Goal: Task Accomplishment & Management: Manage account settings

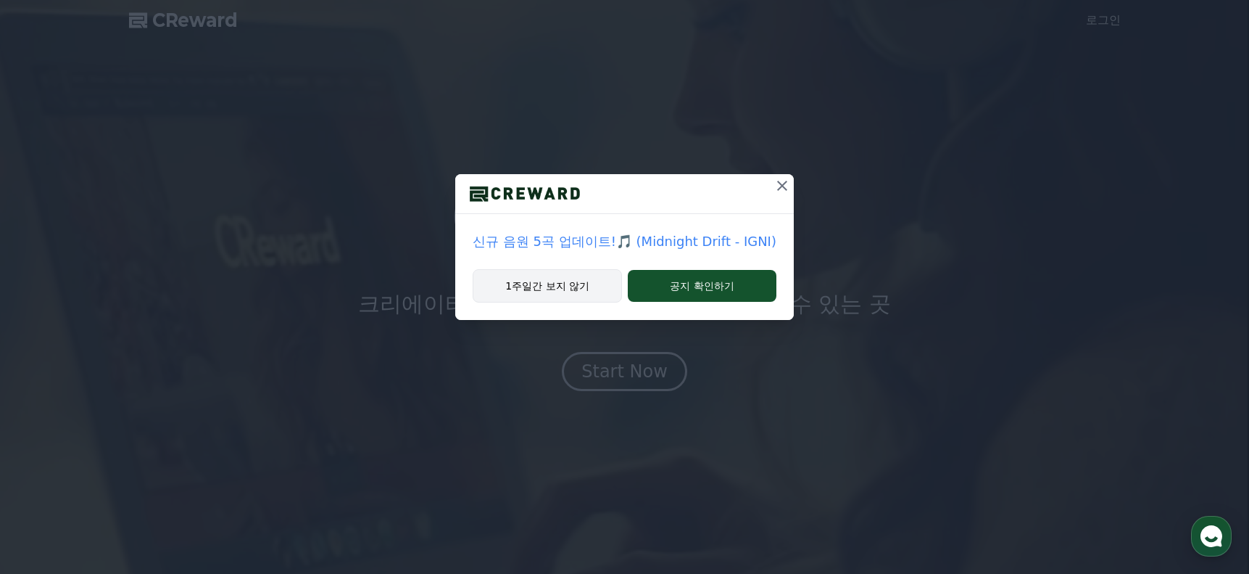
click at [556, 291] on button "1주일간 보지 않기" at bounding box center [547, 285] width 149 height 33
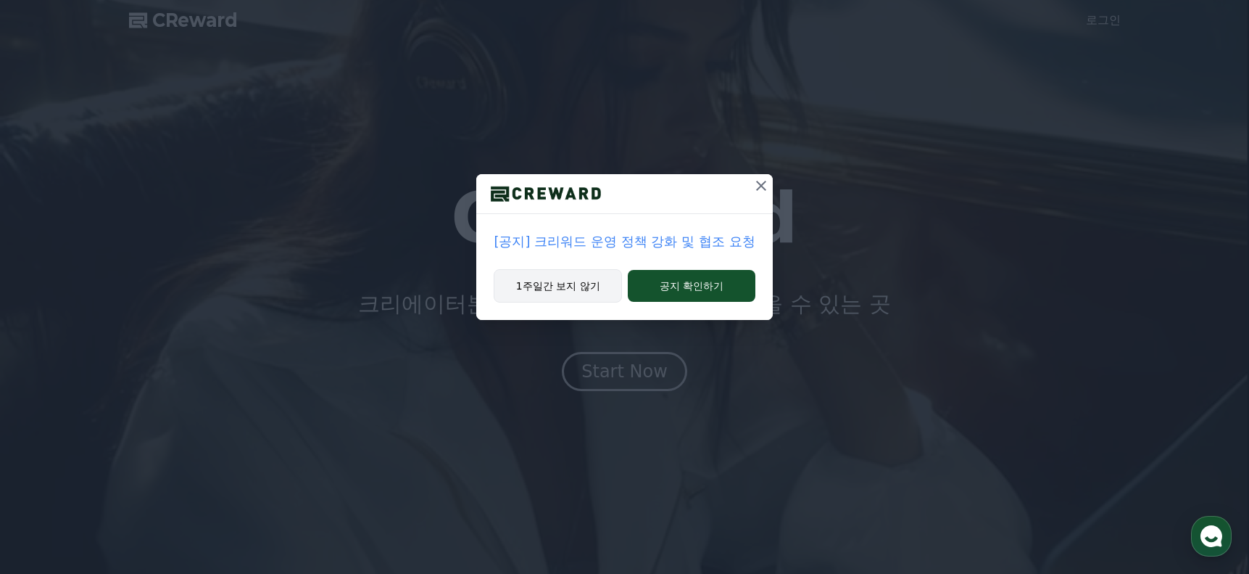
click at [535, 296] on button "1주일간 보지 않기" at bounding box center [558, 285] width 128 height 33
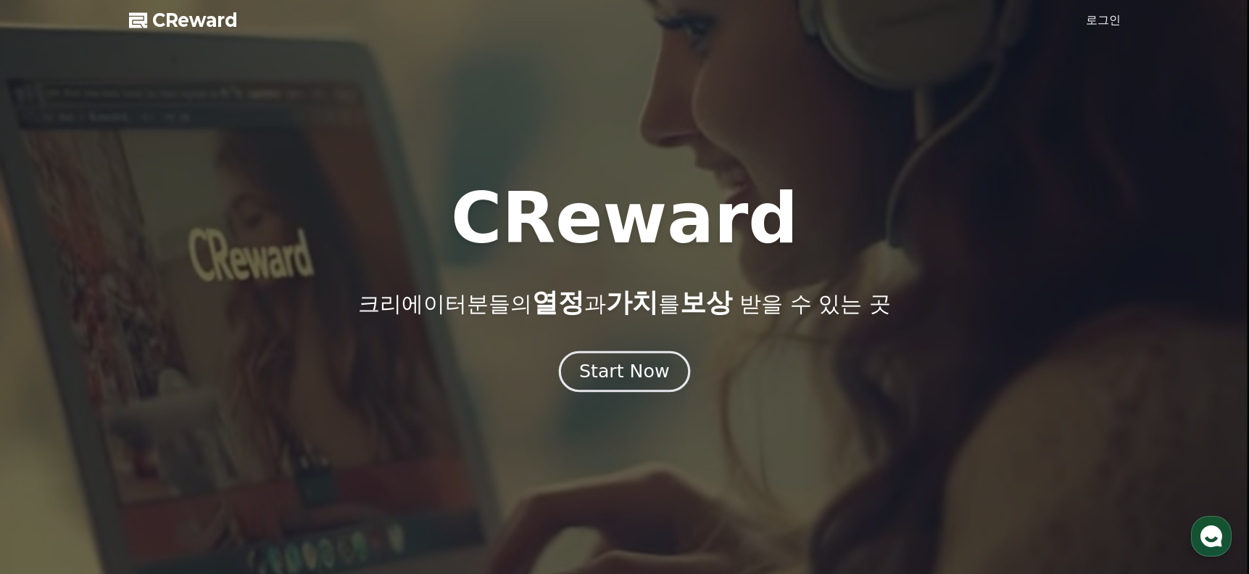
click at [665, 367] on button "Start Now" at bounding box center [624, 370] width 131 height 41
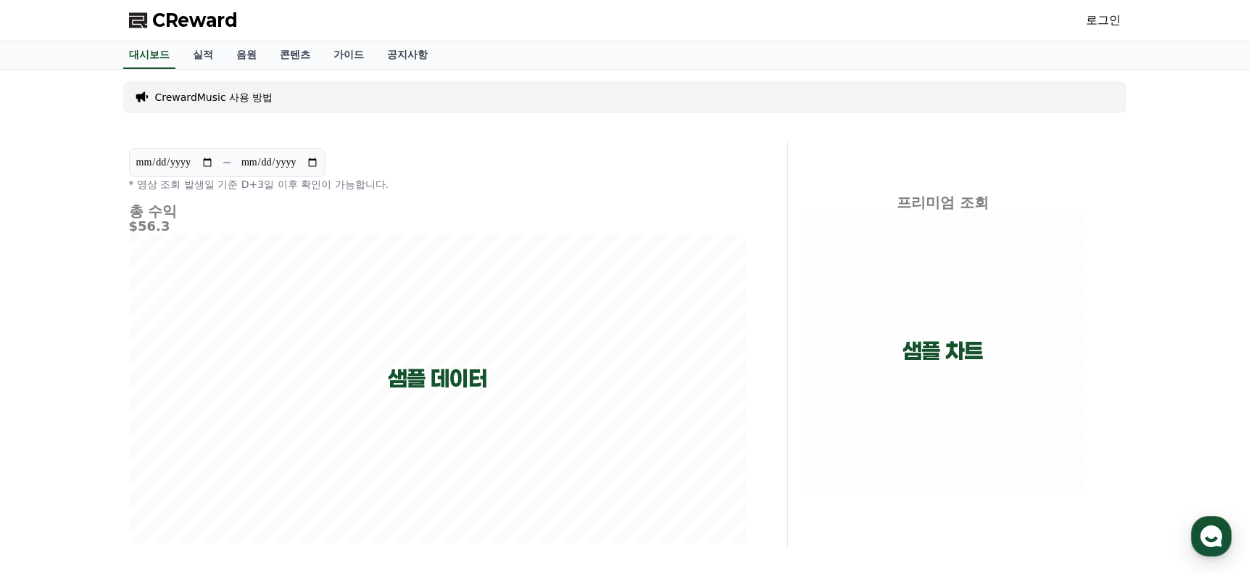
click at [1103, 21] on link "로그인" at bounding box center [1103, 20] width 35 height 17
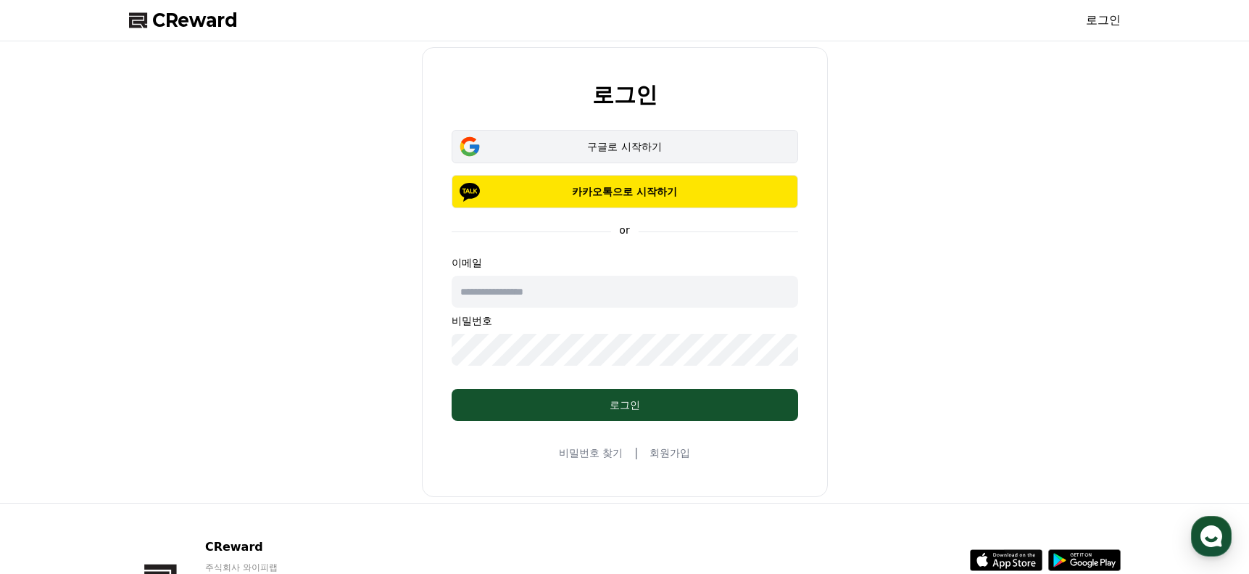
click at [587, 145] on div "구글로 시작하기" at bounding box center [625, 146] width 305 height 15
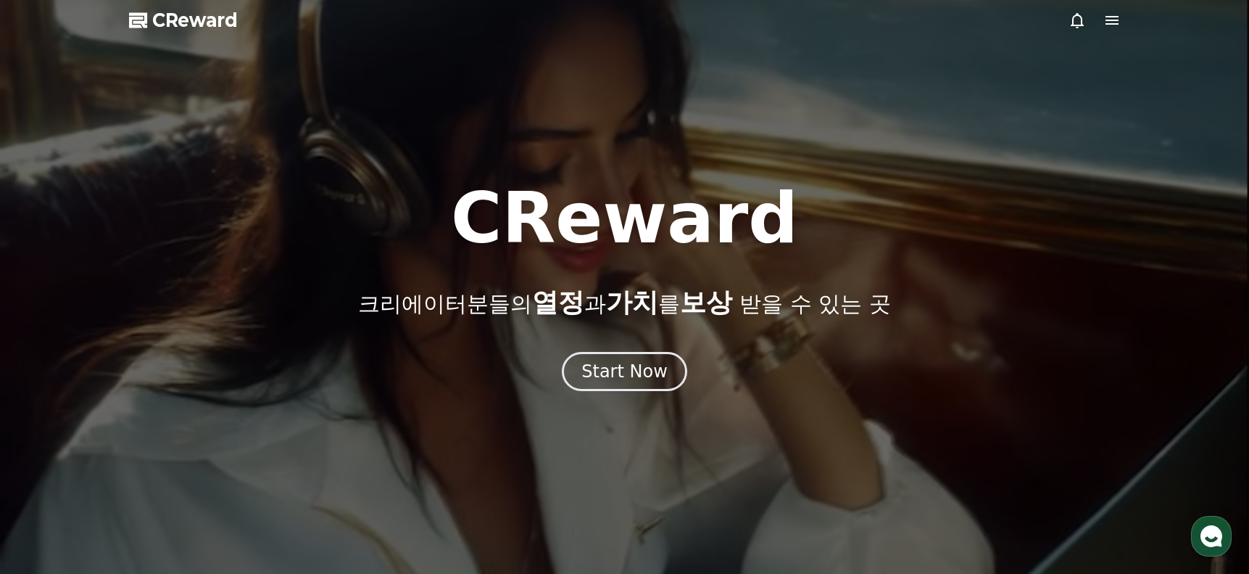
click at [202, 22] on span "CReward" at bounding box center [195, 20] width 86 height 23
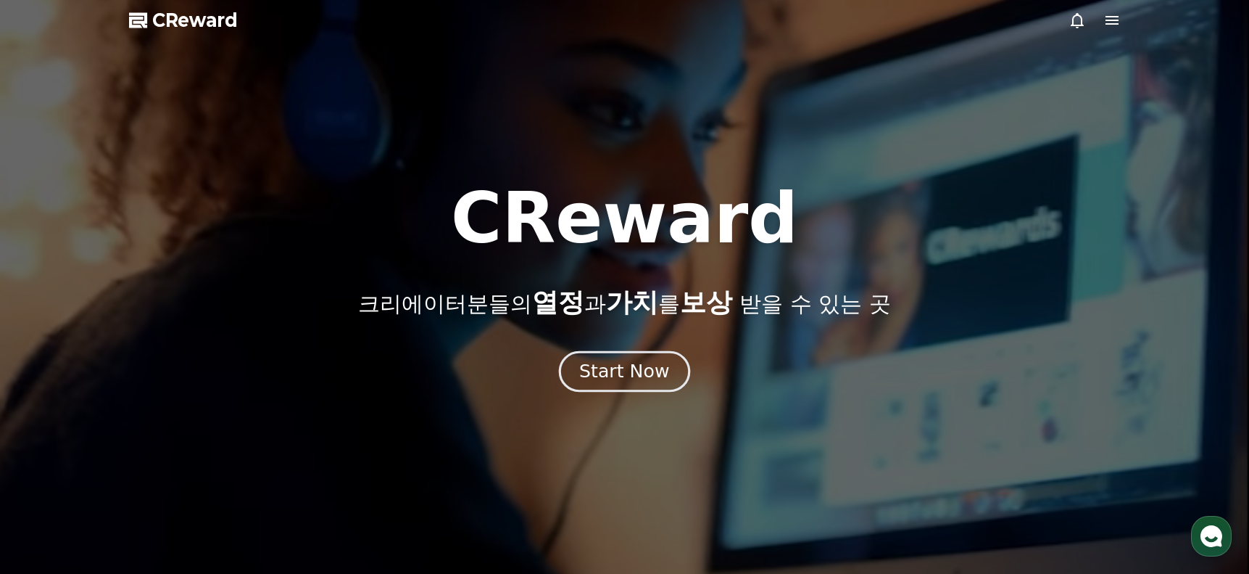
click at [604, 370] on div "Start Now" at bounding box center [624, 371] width 90 height 25
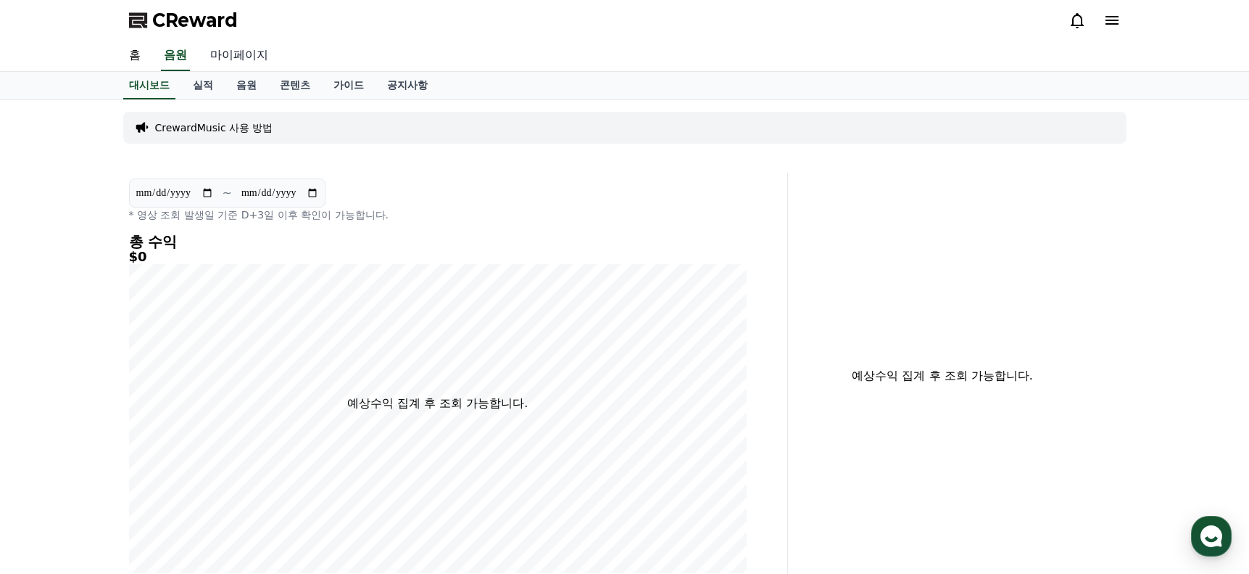
click at [222, 64] on link "마이페이지" at bounding box center [239, 56] width 81 height 30
select select "**********"
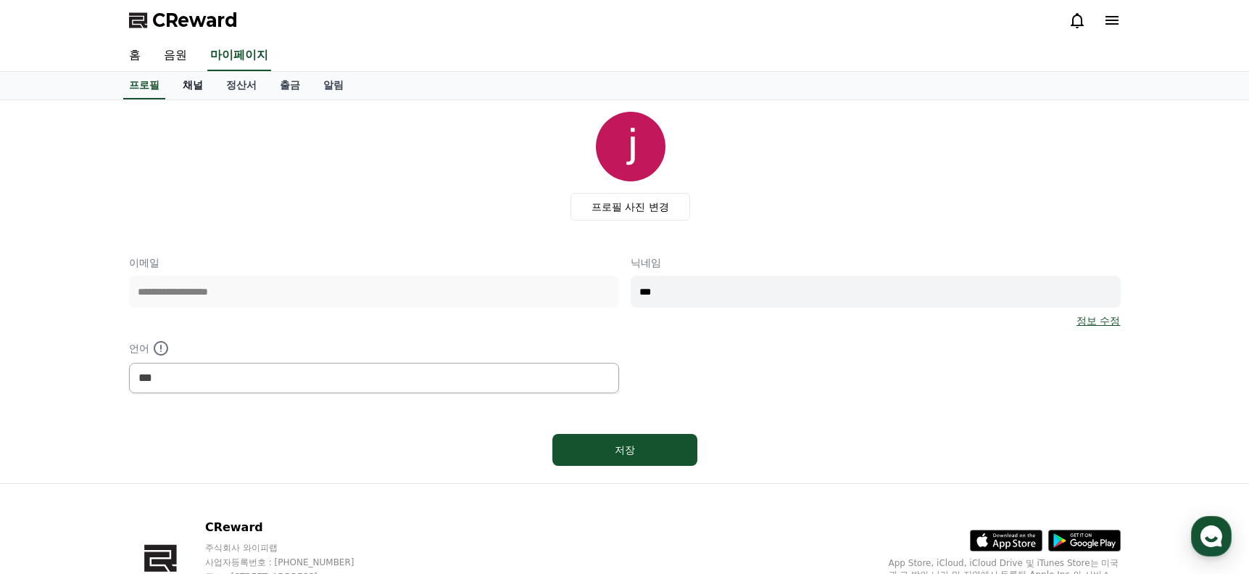
click at [195, 78] on link "채널" at bounding box center [193, 86] width 44 height 28
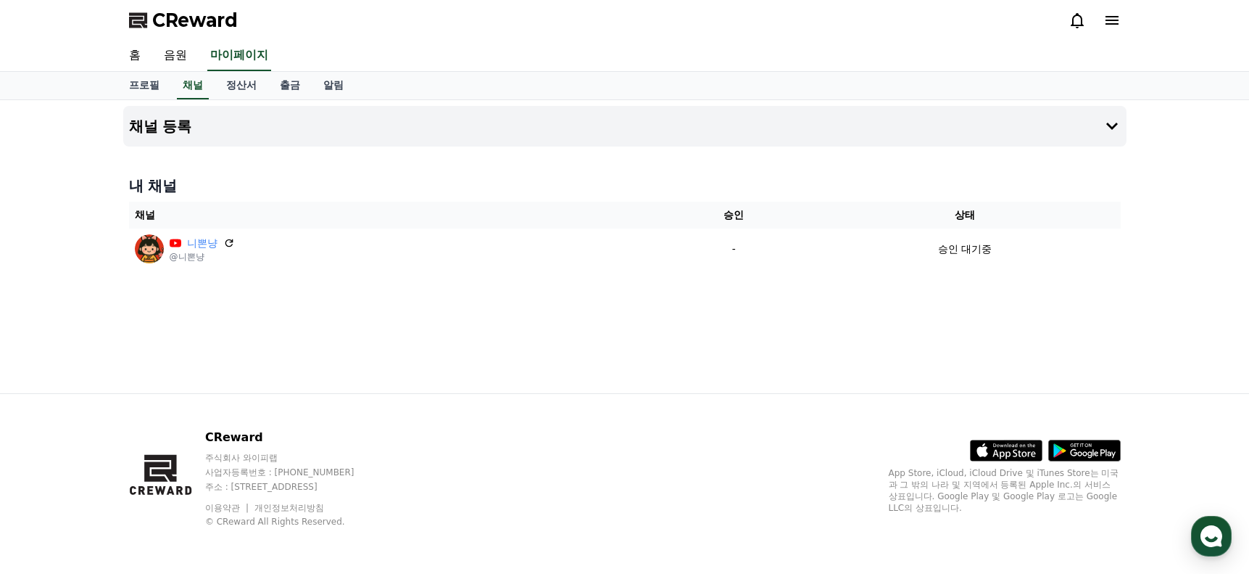
click at [292, 313] on div "채널 등록 내 채널 채널 승인 상태 니뽄냥 @니뽄냥 - 승인 대기중" at bounding box center [624, 246] width 1015 height 293
click at [505, 339] on div "채널 등록 내 채널 채널 승인 상태 니뽄냥 @니뽄냥 - 승인 대기중" at bounding box center [624, 246] width 1015 height 293
